Goal: Feedback & Contribution: Submit feedback/report problem

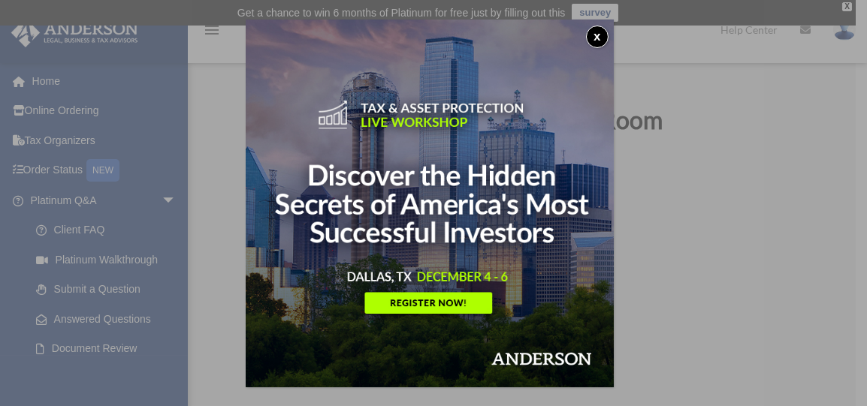
click at [66, 168] on div "x" at bounding box center [433, 203] width 867 height 406
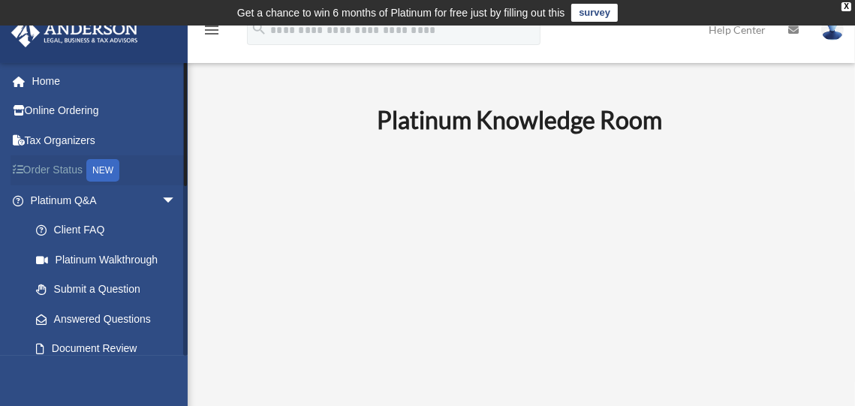
click at [116, 172] on div "NEW" at bounding box center [102, 170] width 33 height 23
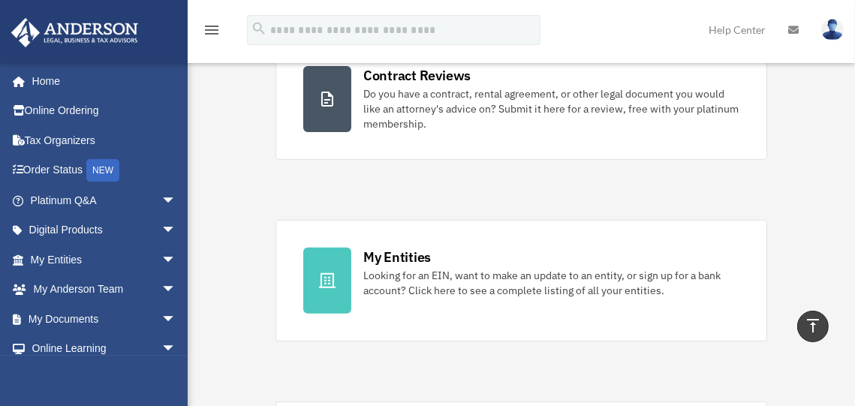
scroll to position [362, 0]
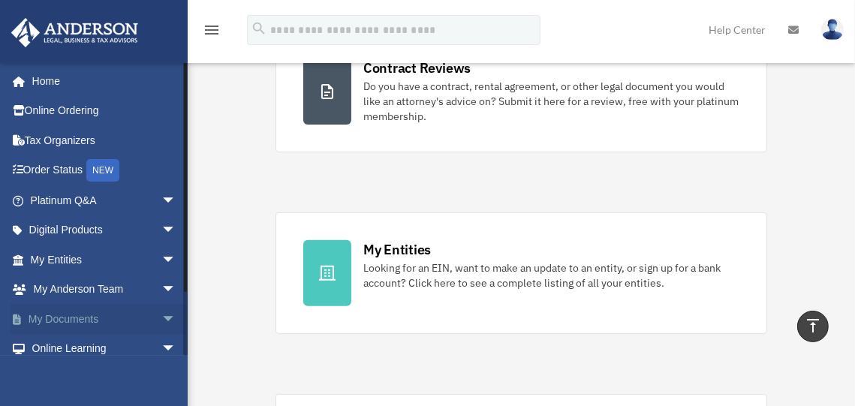
click at [98, 318] on link "My Documents arrow_drop_down" at bounding box center [105, 319] width 188 height 30
click at [161, 317] on span "arrow_drop_down" at bounding box center [176, 319] width 30 height 31
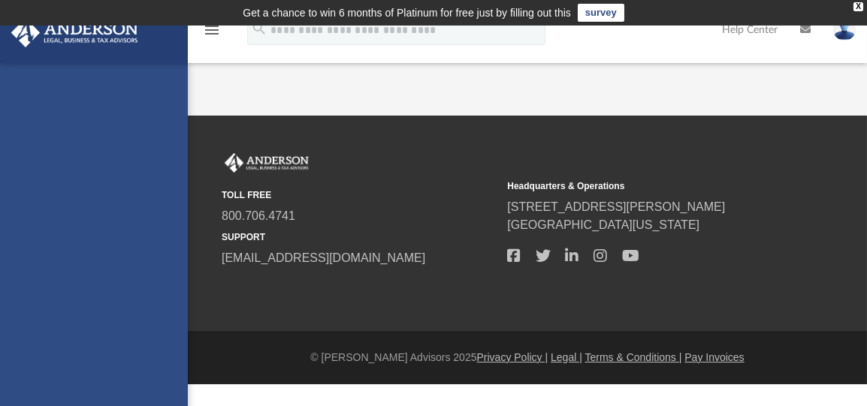
click at [604, 12] on link "survey" at bounding box center [600, 13] width 47 height 18
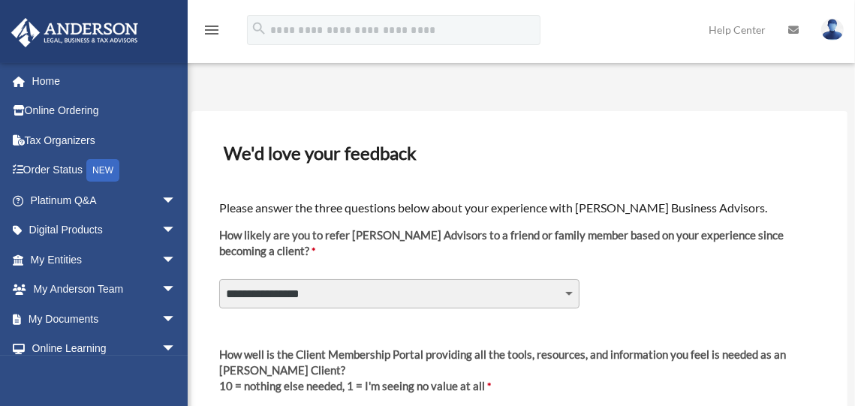
click at [359, 295] on select "**********" at bounding box center [399, 293] width 360 height 29
click at [612, 146] on h3 "We'd love your feedback" at bounding box center [520, 153] width 604 height 32
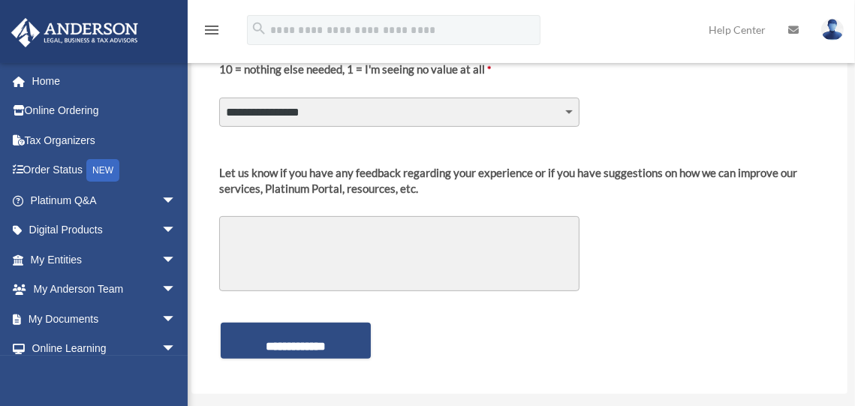
scroll to position [317, 0]
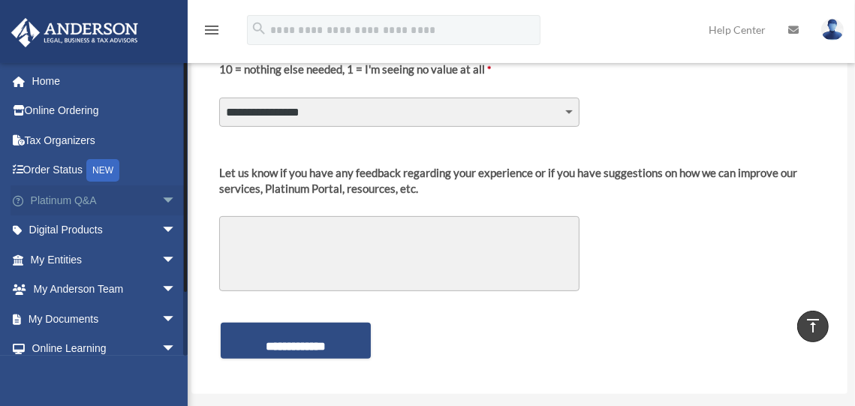
click at [80, 198] on link "Platinum Q&A arrow_drop_down" at bounding box center [105, 200] width 188 height 30
click at [161, 200] on span "arrow_drop_down" at bounding box center [176, 200] width 30 height 31
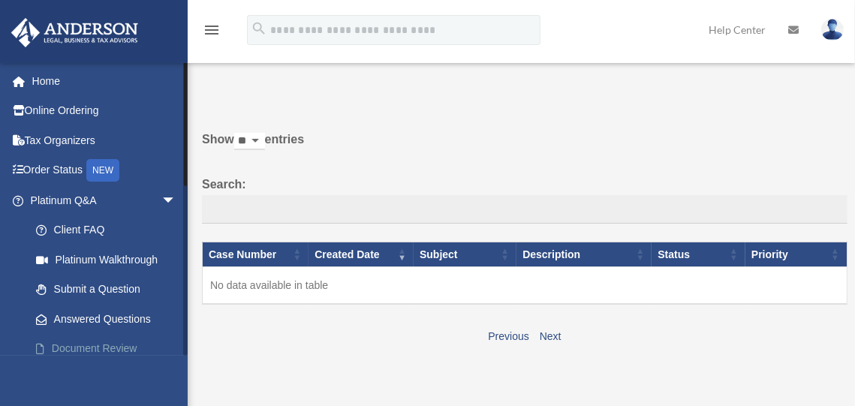
click at [96, 347] on link "Document Review" at bounding box center [110, 349] width 178 height 30
